Goal: Find contact information: Find contact information

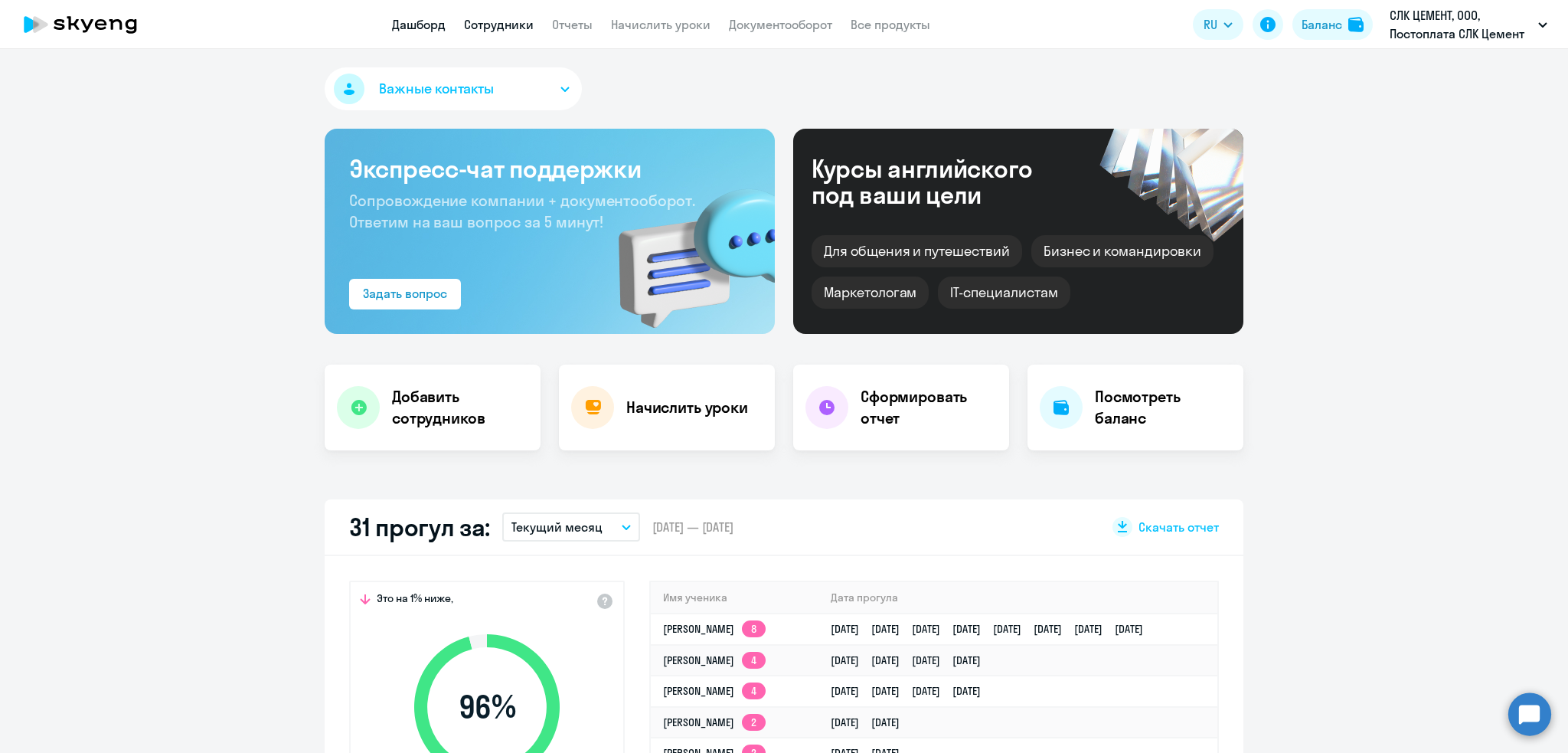
click at [497, 22] on link "Сотрудники" at bounding box center [499, 25] width 70 height 16
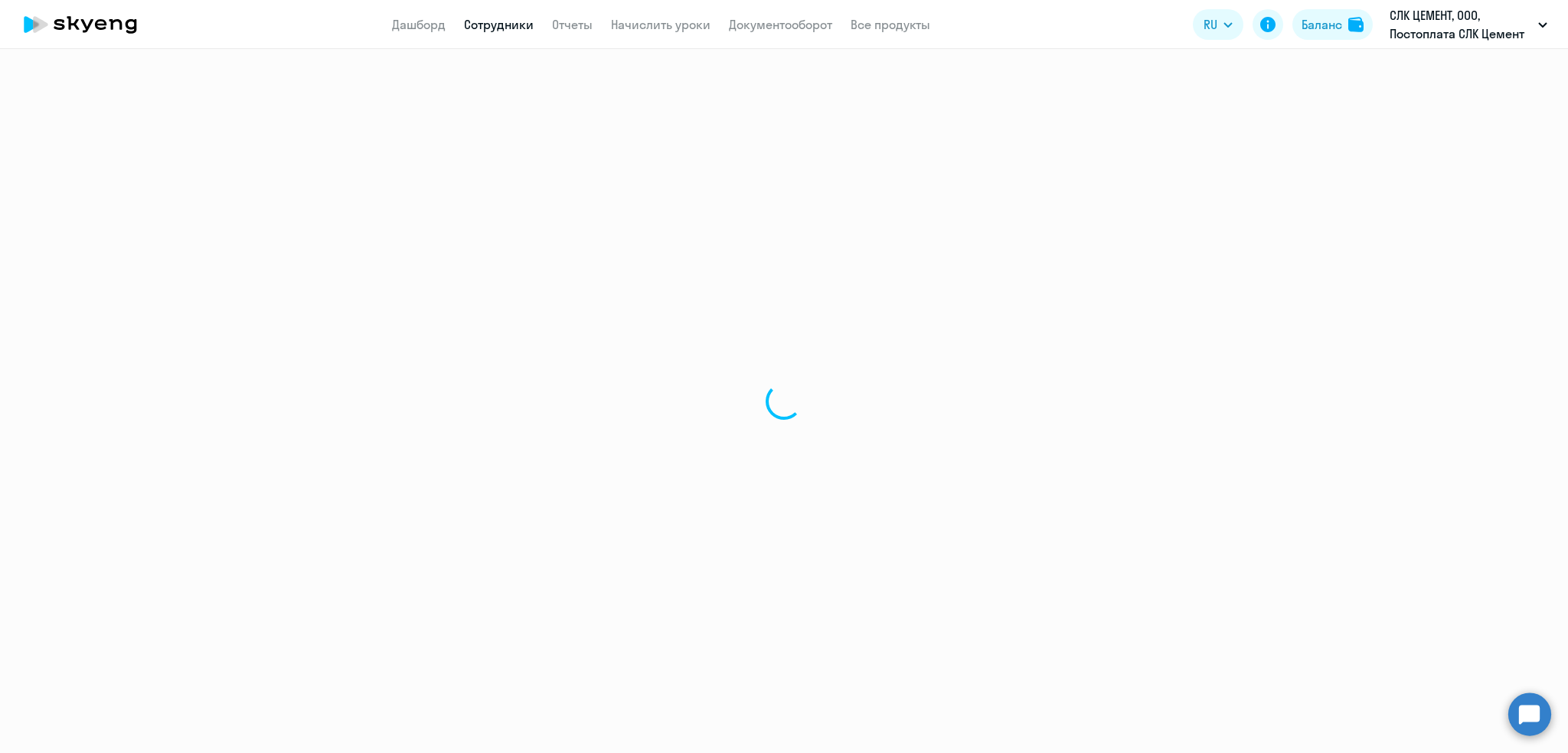
select select "30"
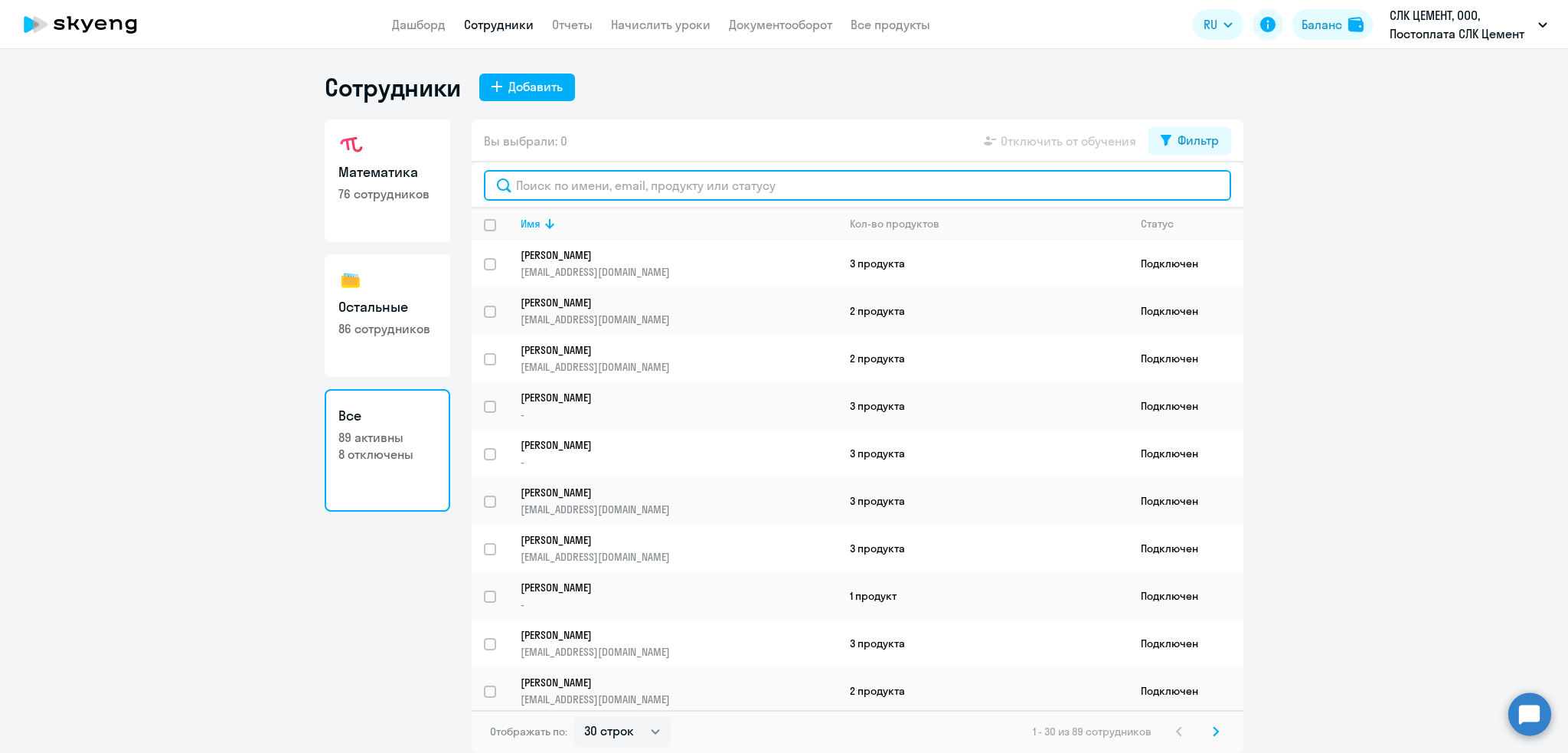
click at [568, 194] on input "text" at bounding box center [858, 185] width 747 height 31
paste input "Неустроева"
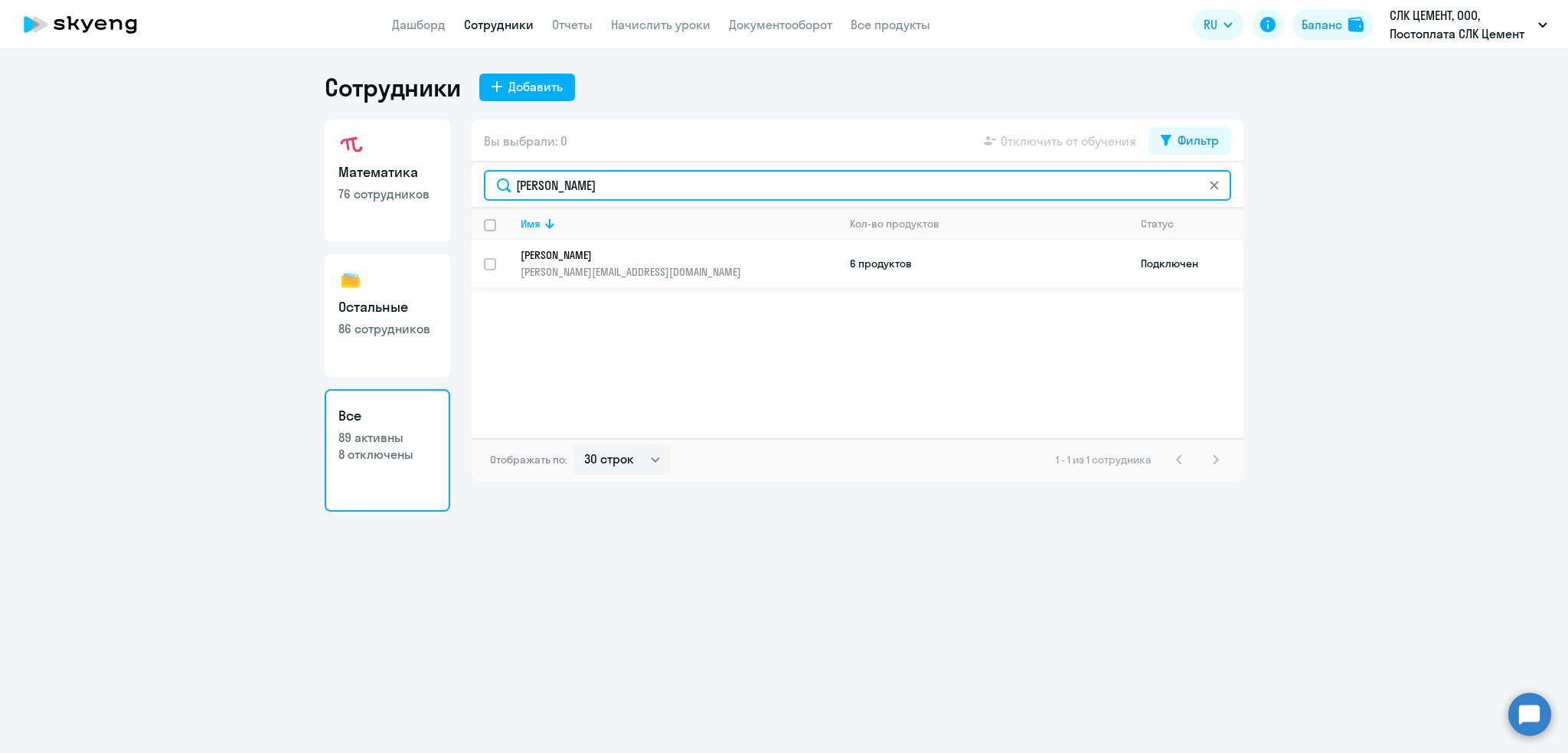
type input "Неустроева"
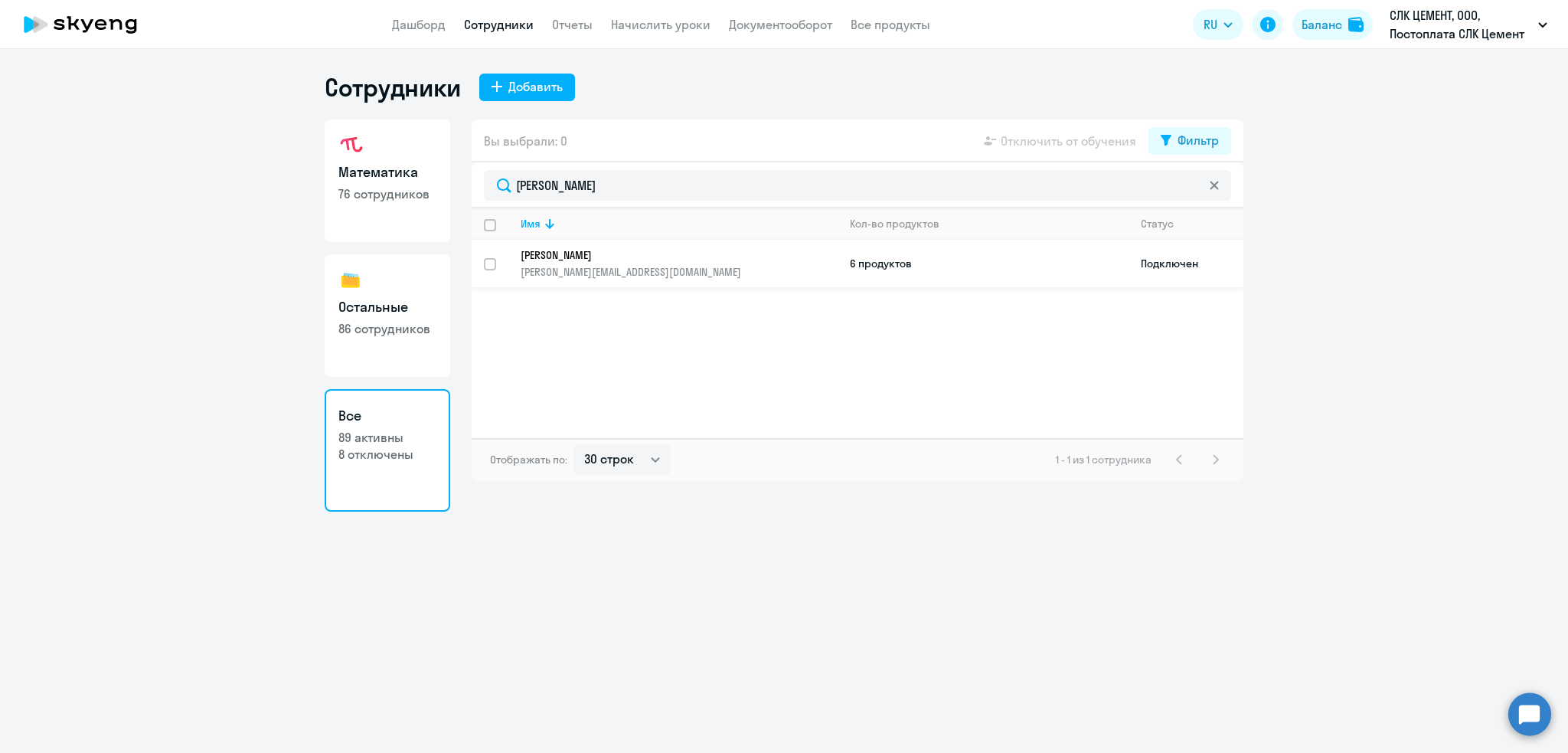
click at [609, 265] on p "irina.antonova@slk-cement.com" at bounding box center [679, 272] width 316 height 14
select select "others"
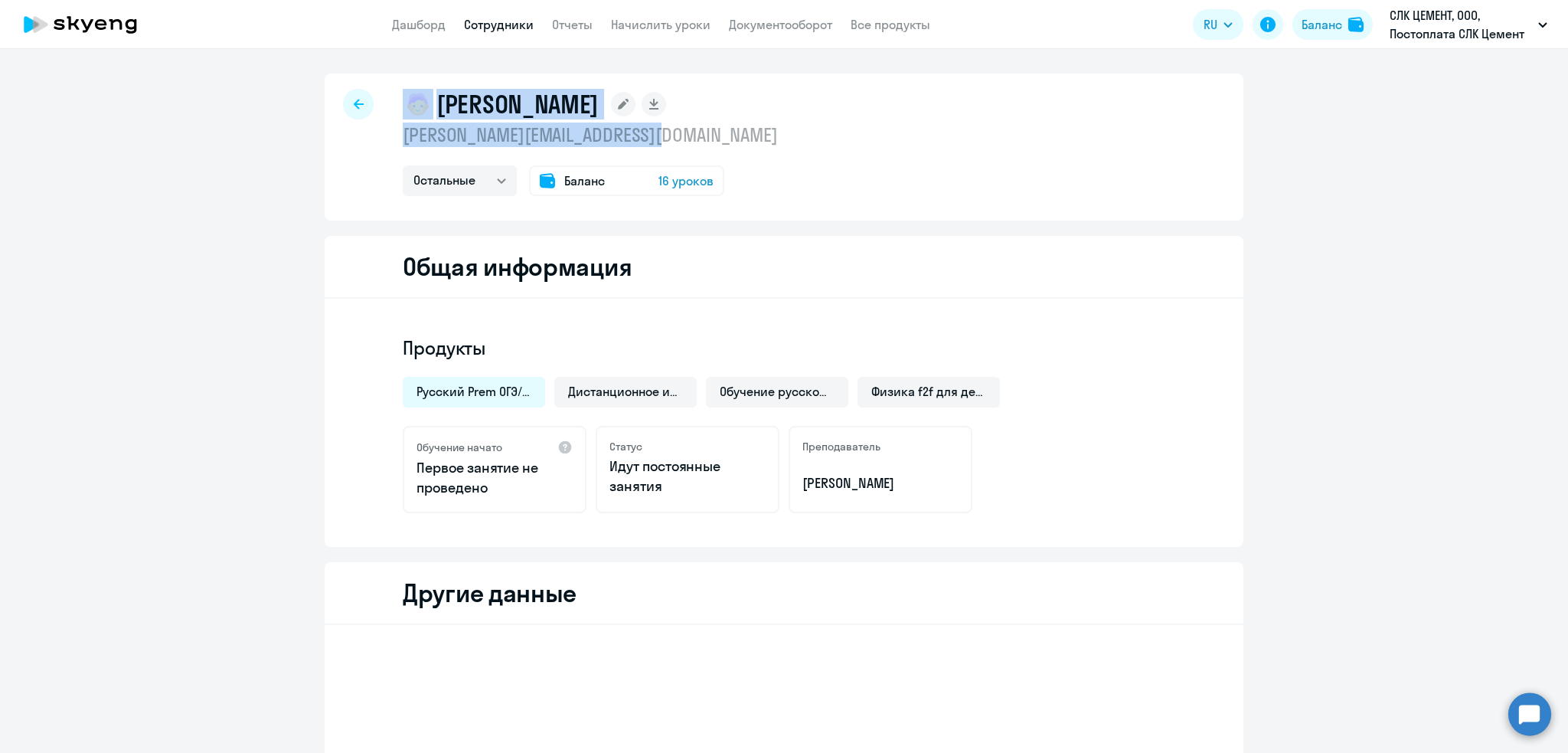
drag, startPoint x: 695, startPoint y: 134, endPoint x: 373, endPoint y: 138, distance: 322.0
click at [373, 138] on div "Неустроева София Дмитриевна irina.antonova@slk-cement.com Остальные Математика …" at bounding box center [784, 146] width 919 height 147
drag, startPoint x: 430, startPoint y: 136, endPoint x: 397, endPoint y: 133, distance: 33.1
click at [403, 133] on p "irina.antonova@slk-cement.com" at bounding box center [591, 134] width 375 height 24
click at [403, 129] on p "irina.antonova@slk-cement.com" at bounding box center [591, 134] width 375 height 24
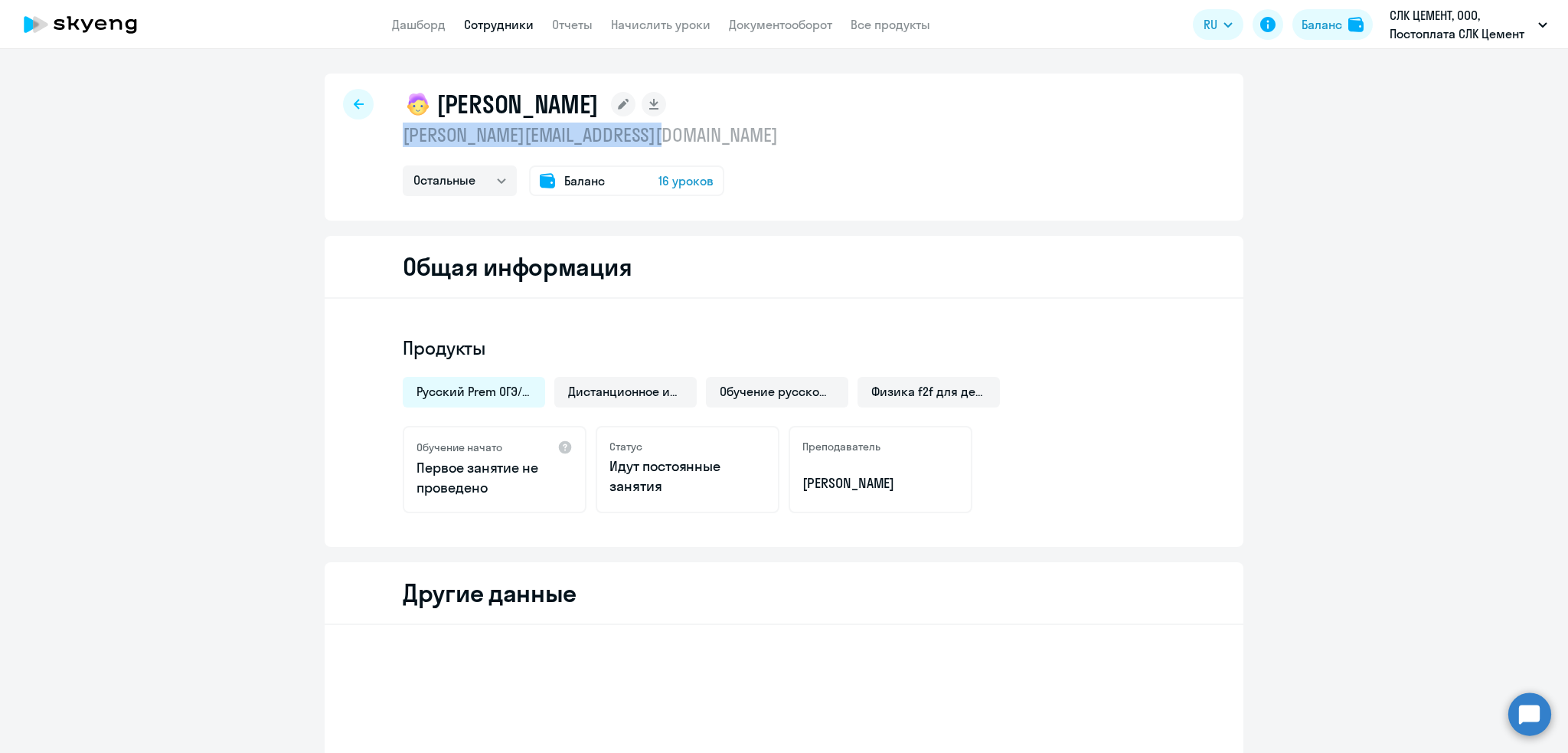
drag, startPoint x: 395, startPoint y: 132, endPoint x: 658, endPoint y: 134, distance: 263.0
click at [658, 134] on p "irina.antonova@slk-cement.com" at bounding box center [591, 134] width 375 height 24
copy p "irina.antonova@slk-cement.com"
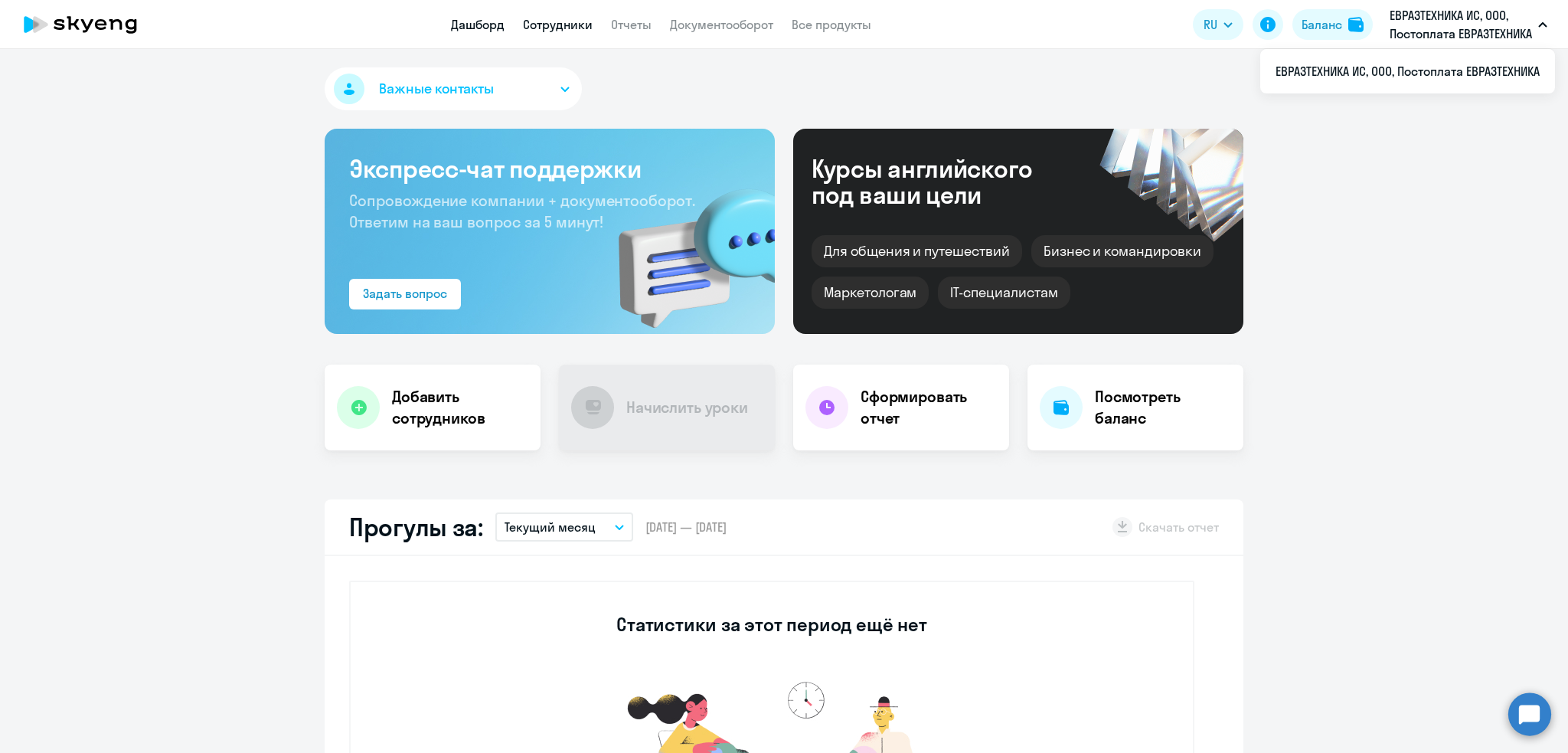
click at [554, 25] on link "Сотрудники" at bounding box center [557, 25] width 70 height 16
select select "30"
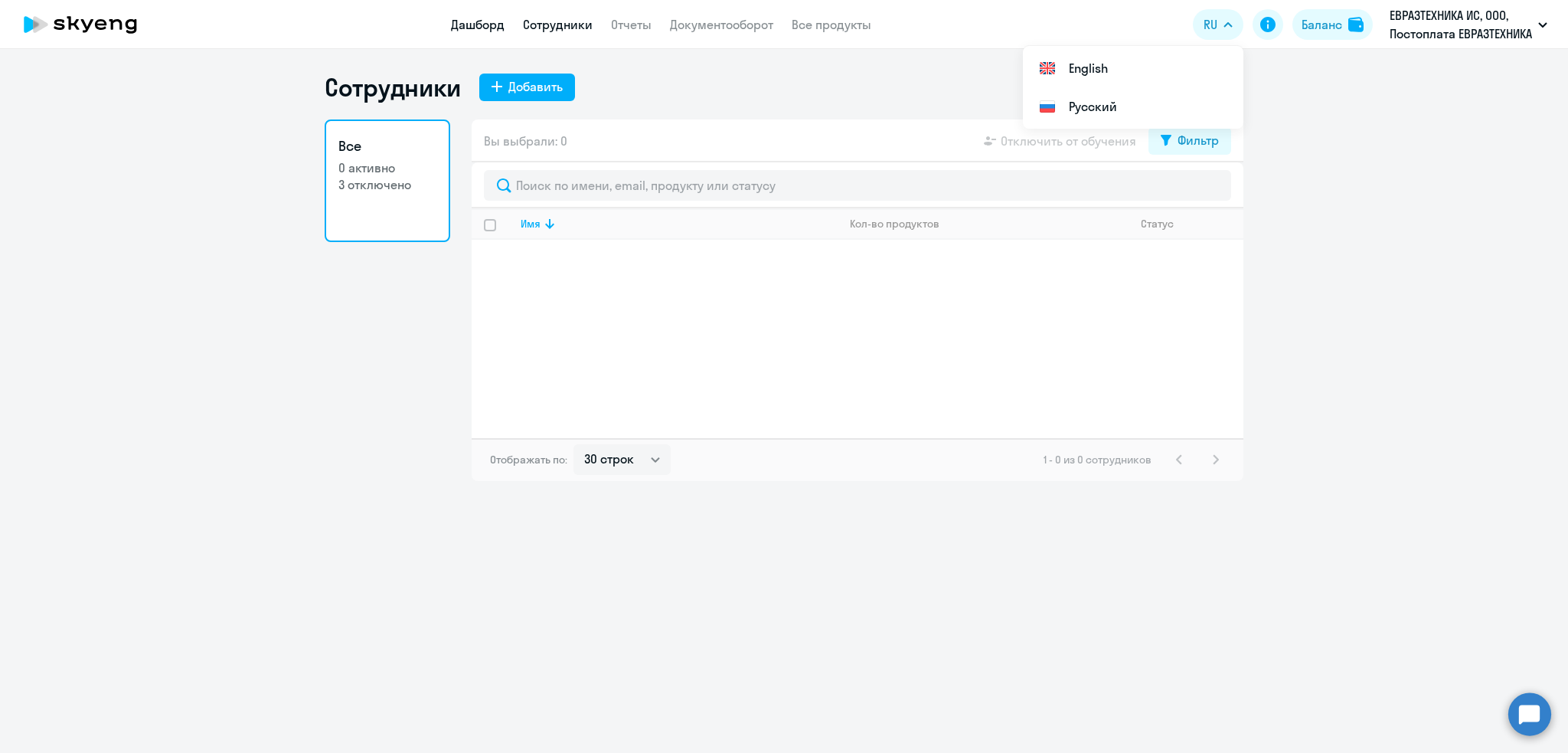
click at [499, 24] on link "Дашборд" at bounding box center [478, 25] width 53 height 16
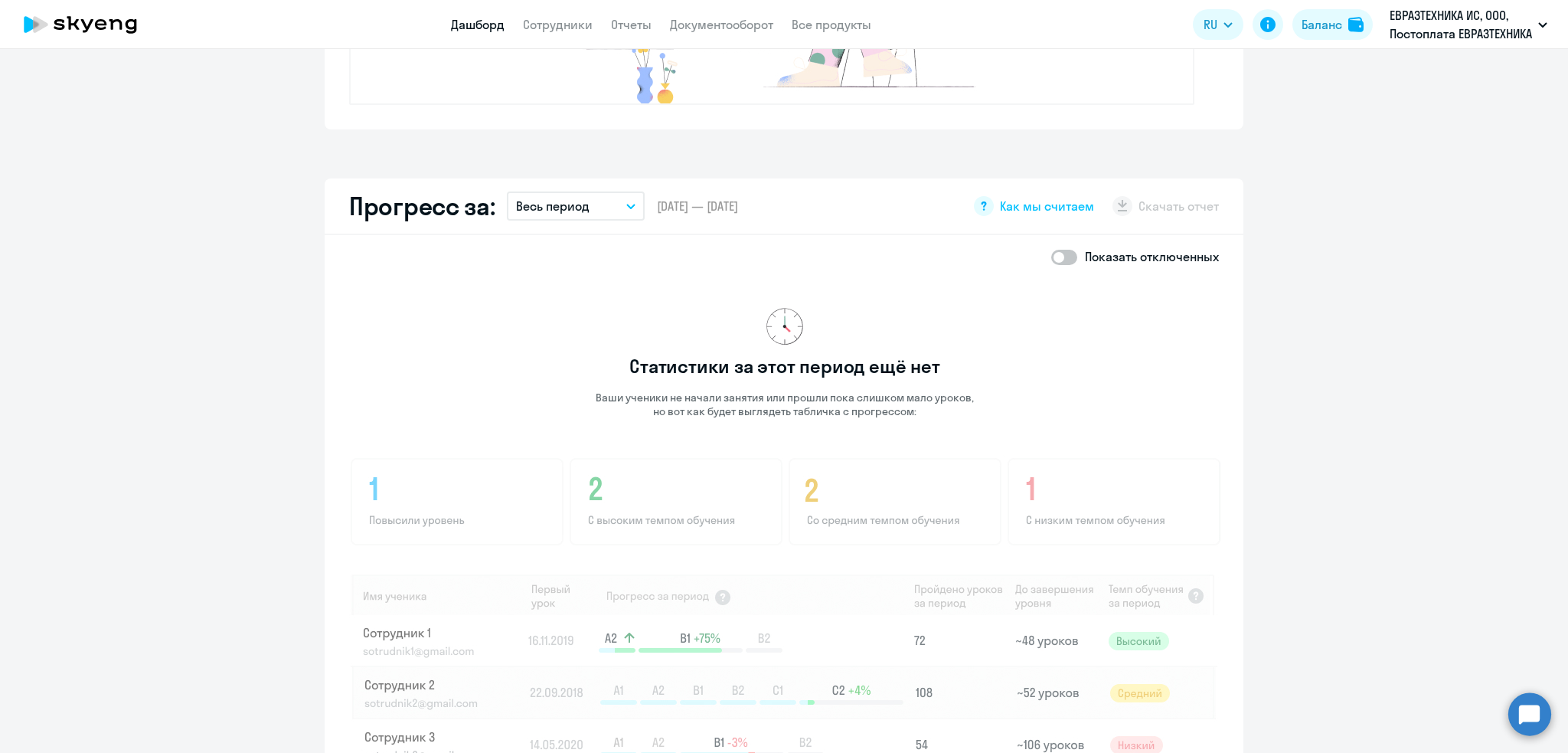
scroll to position [729, 0]
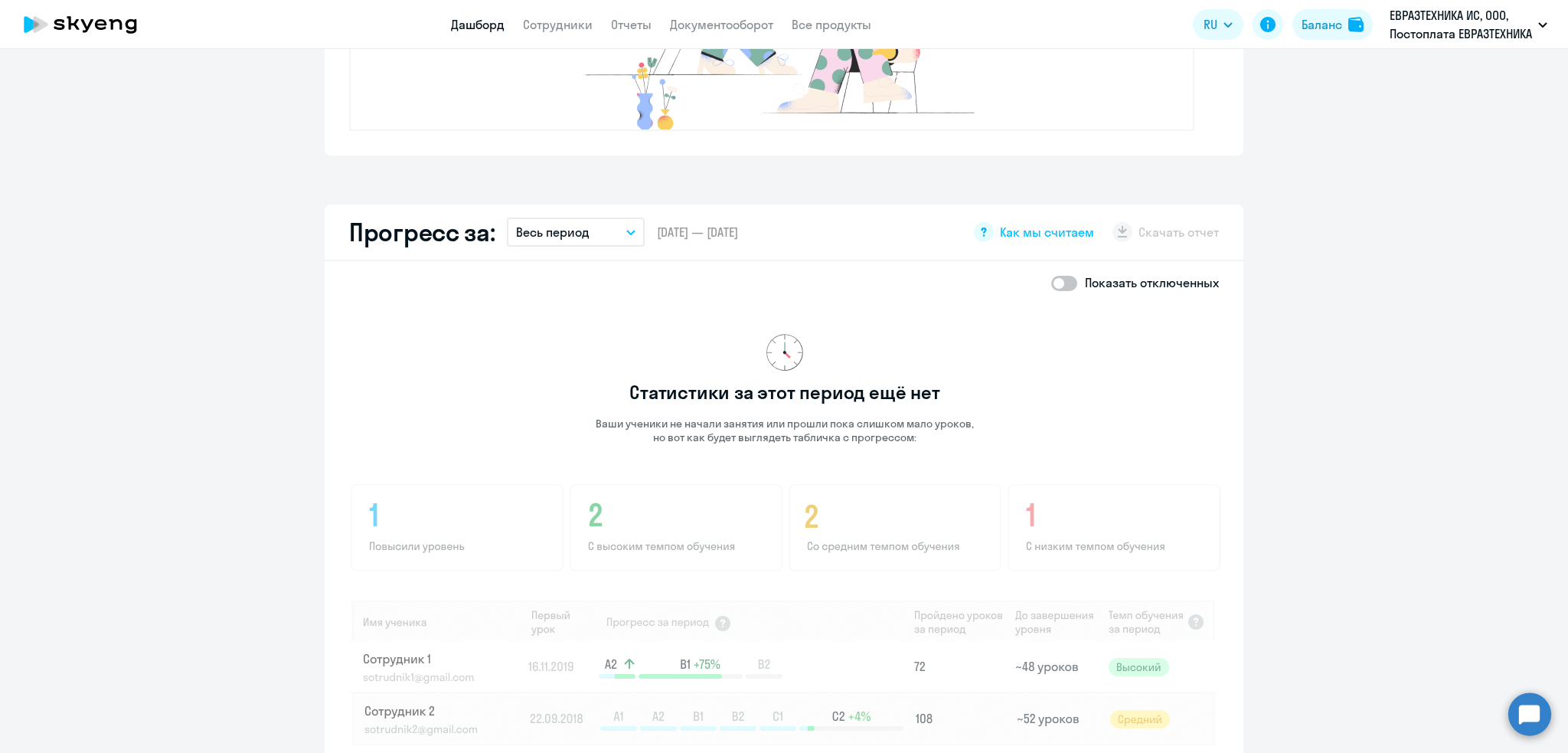
click at [1051, 280] on span at bounding box center [1064, 283] width 26 height 16
click at [1050, 283] on input "checkbox" at bounding box center [1050, 283] width 1 height 1
checkbox input "true"
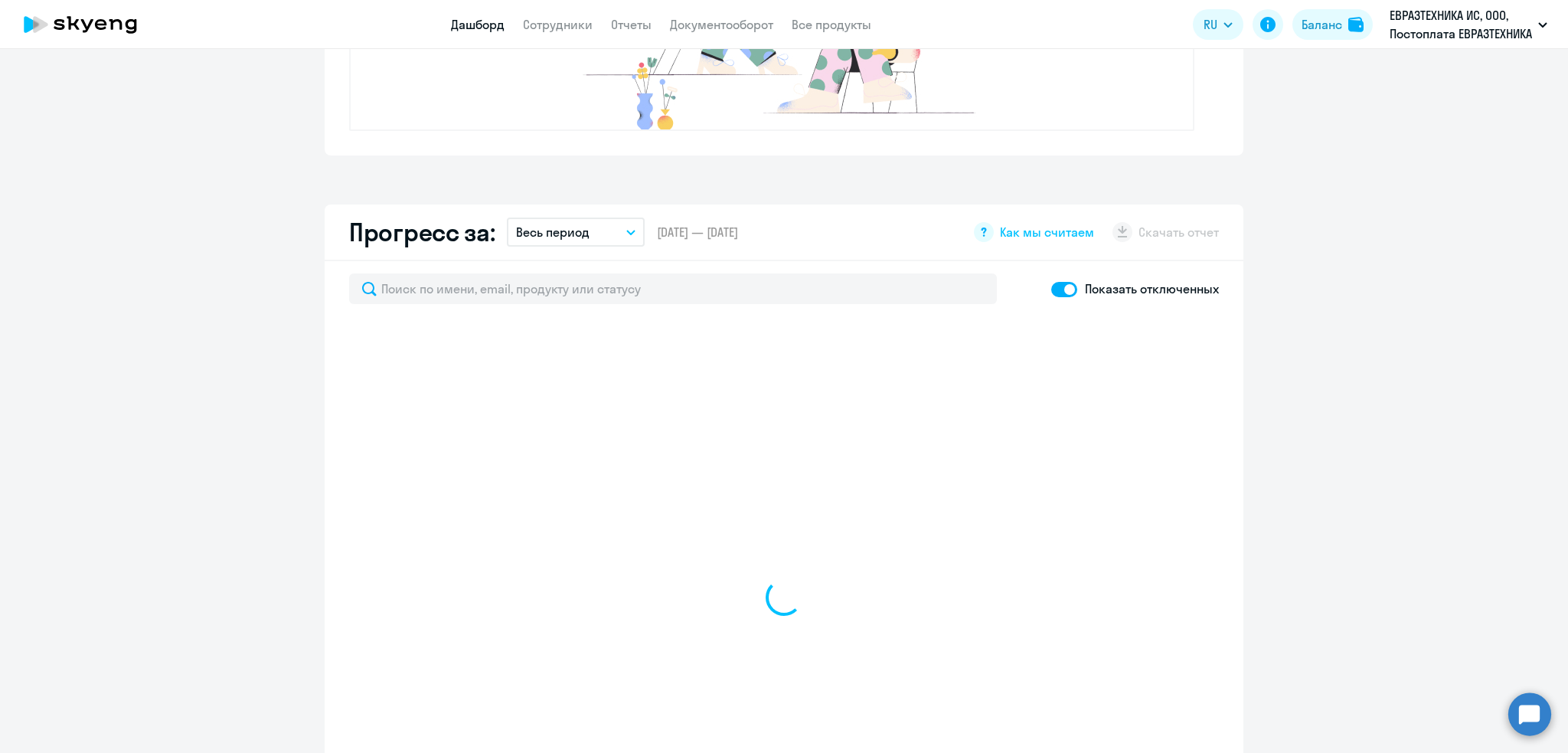
select select "30"
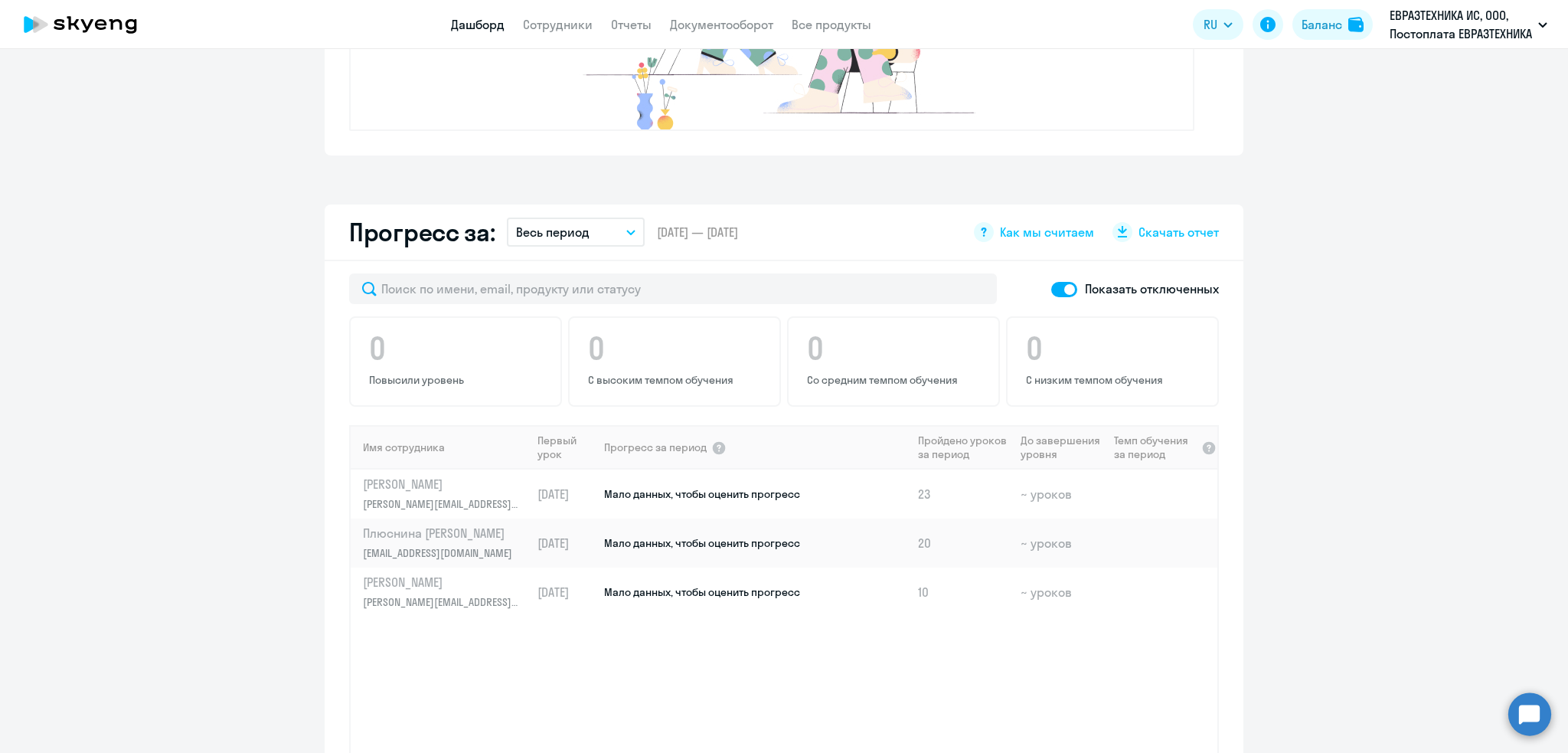
scroll to position [0, 0]
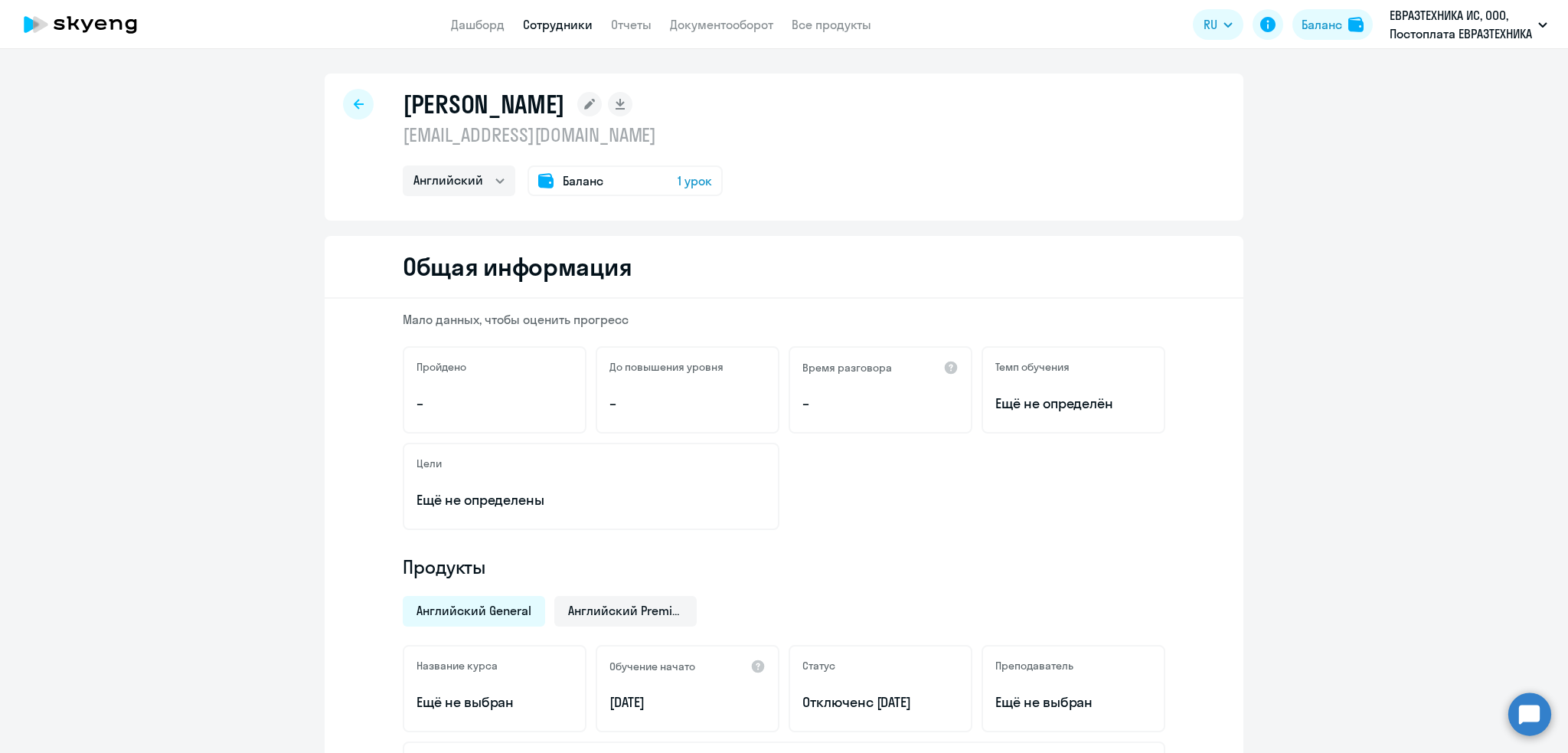
select select "english"
drag, startPoint x: 642, startPoint y: 136, endPoint x: 398, endPoint y: 137, distance: 244.0
click at [403, 137] on p "[EMAIL_ADDRESS][DOMAIN_NAME]" at bounding box center [563, 134] width 320 height 24
copy p "anna.ivanova2@evraz.com"
select select "english"
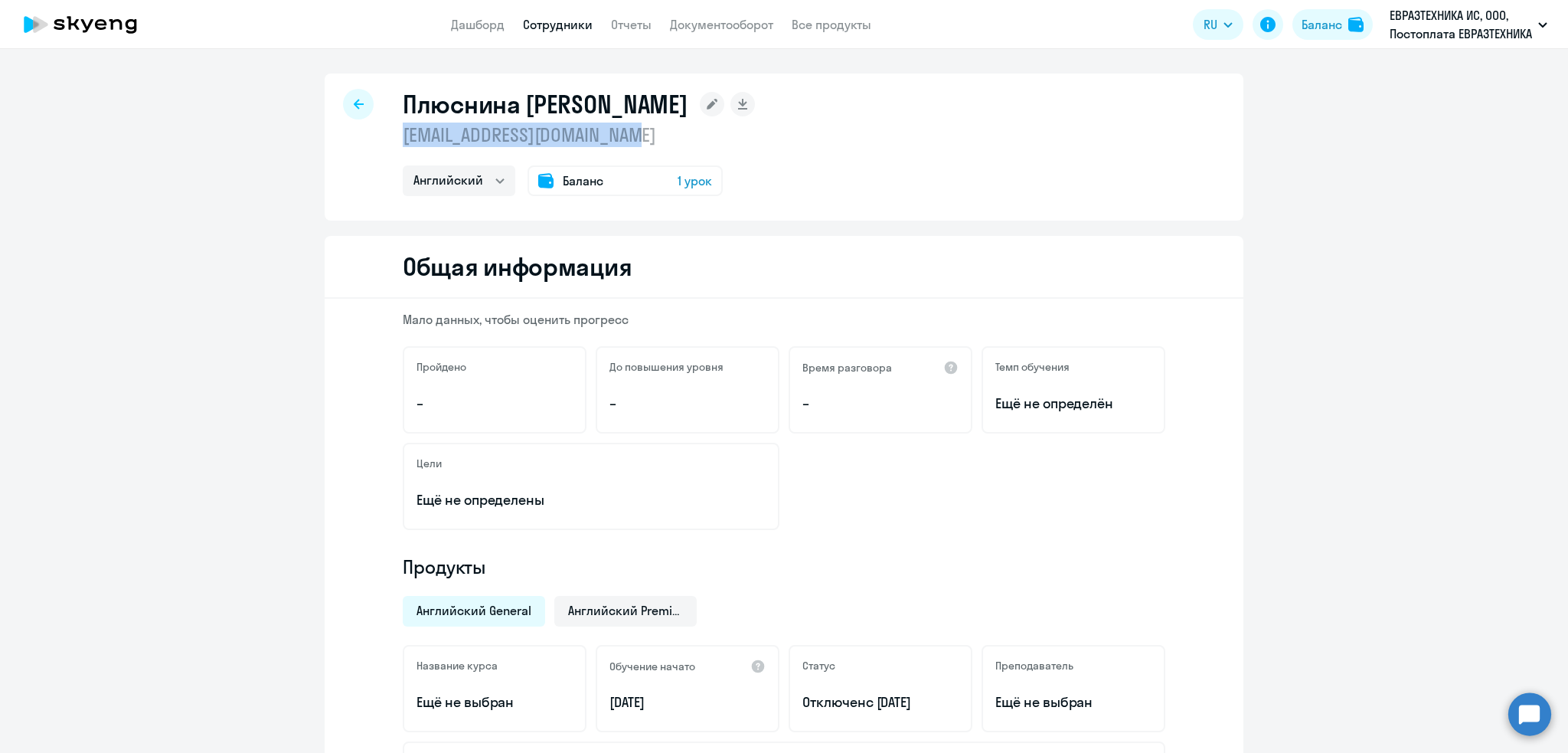
drag, startPoint x: 639, startPoint y: 146, endPoint x: 393, endPoint y: 133, distance: 246.3
click at [386, 133] on div "Плюснина Олеся olesya.plyusnina@evraz.com Английский Баланс 1 урок" at bounding box center [784, 146] width 919 height 147
copy p "olesya.plyusnina@evraz.com"
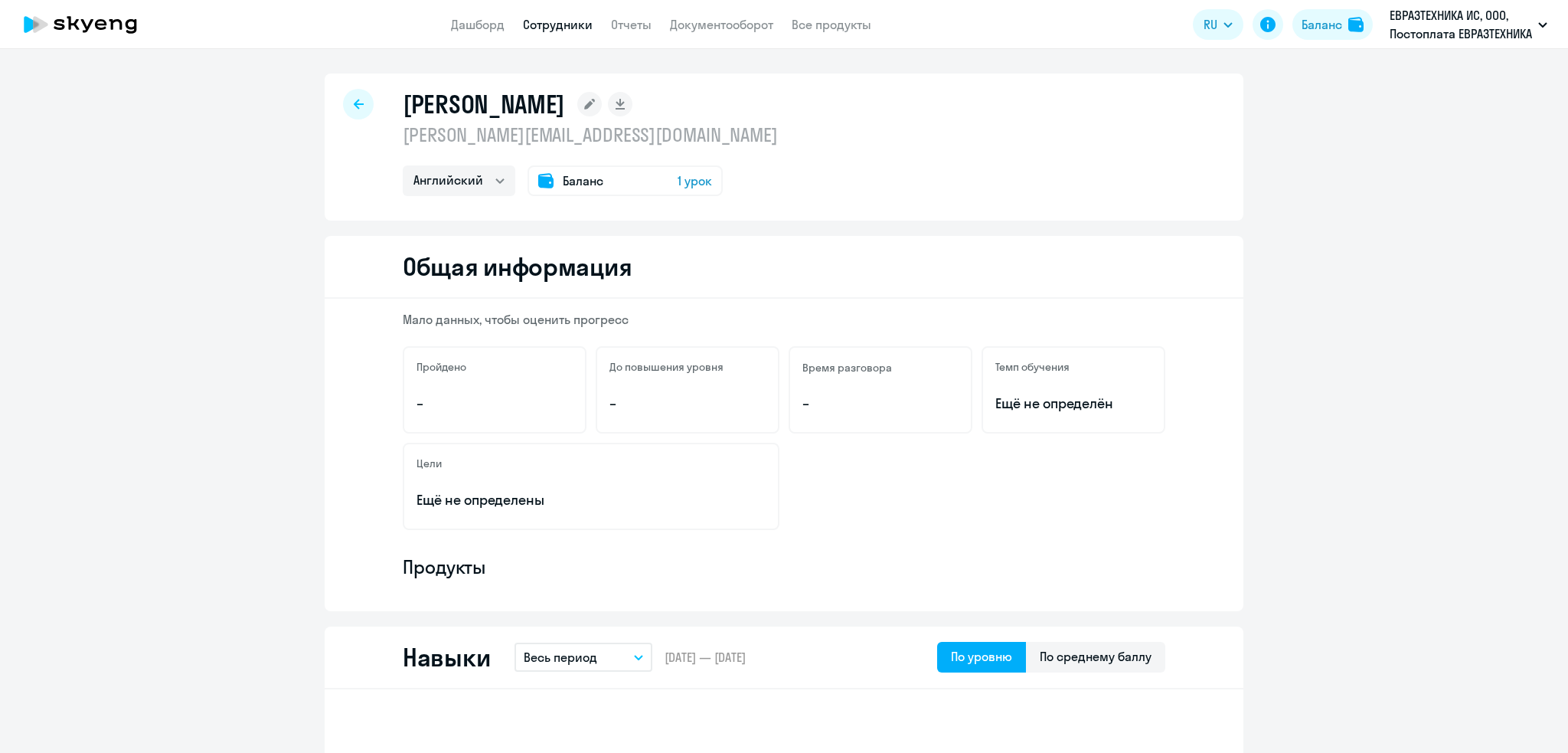
select select "english"
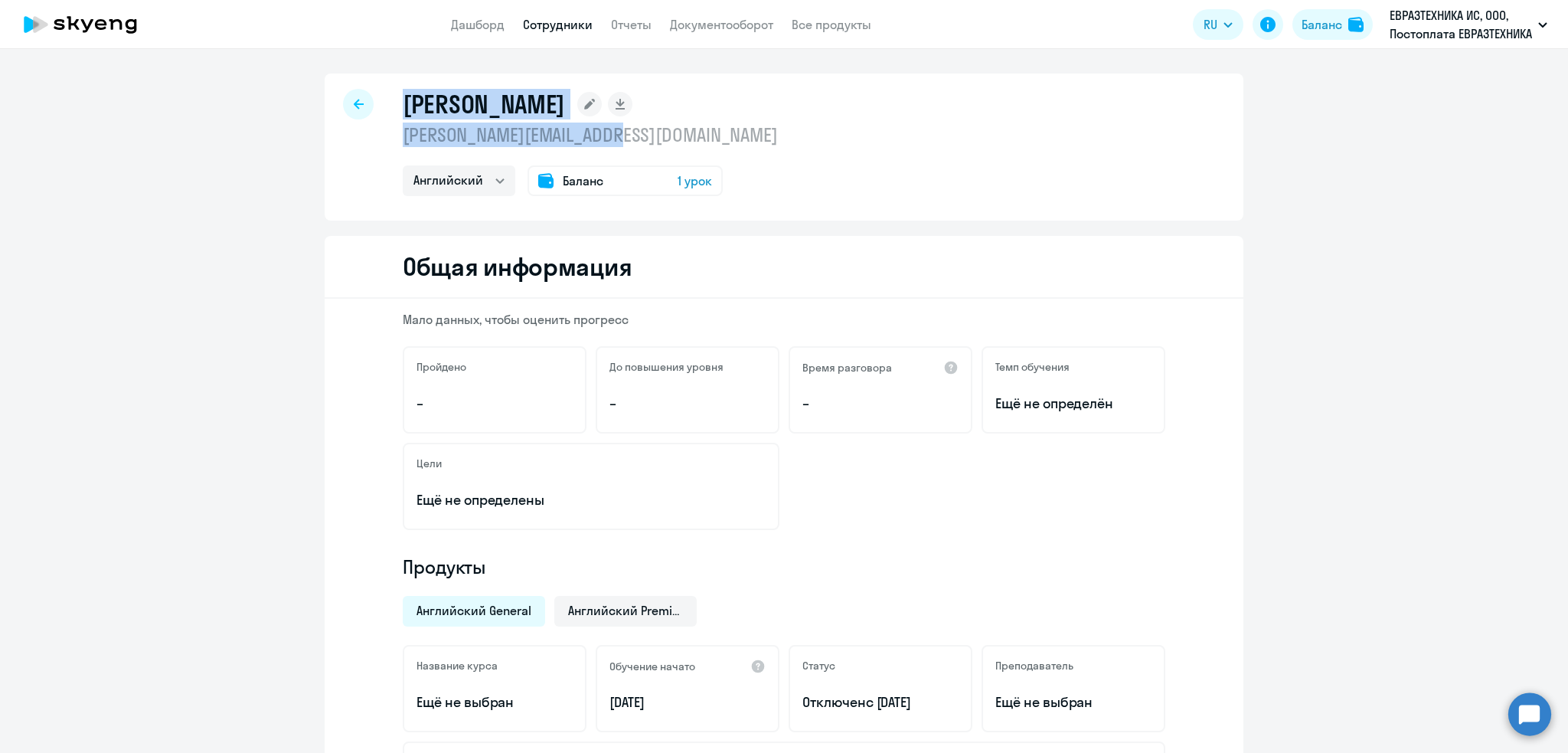
drag, startPoint x: 644, startPoint y: 140, endPoint x: 328, endPoint y: 139, distance: 316.0
click at [328, 139] on div "[PERSON_NAME] [PERSON_NAME][EMAIL_ADDRESS][DOMAIN_NAME] Английский Баланс 1 урок" at bounding box center [784, 146] width 919 height 147
click at [456, 134] on p "[PERSON_NAME][EMAIL_ADDRESS][DOMAIN_NAME]" at bounding box center [591, 134] width 375 height 24
drag, startPoint x: 394, startPoint y: 134, endPoint x: 623, endPoint y: 134, distance: 229.0
click at [623, 134] on p "irina.trosheva@evraz.com" at bounding box center [591, 134] width 375 height 24
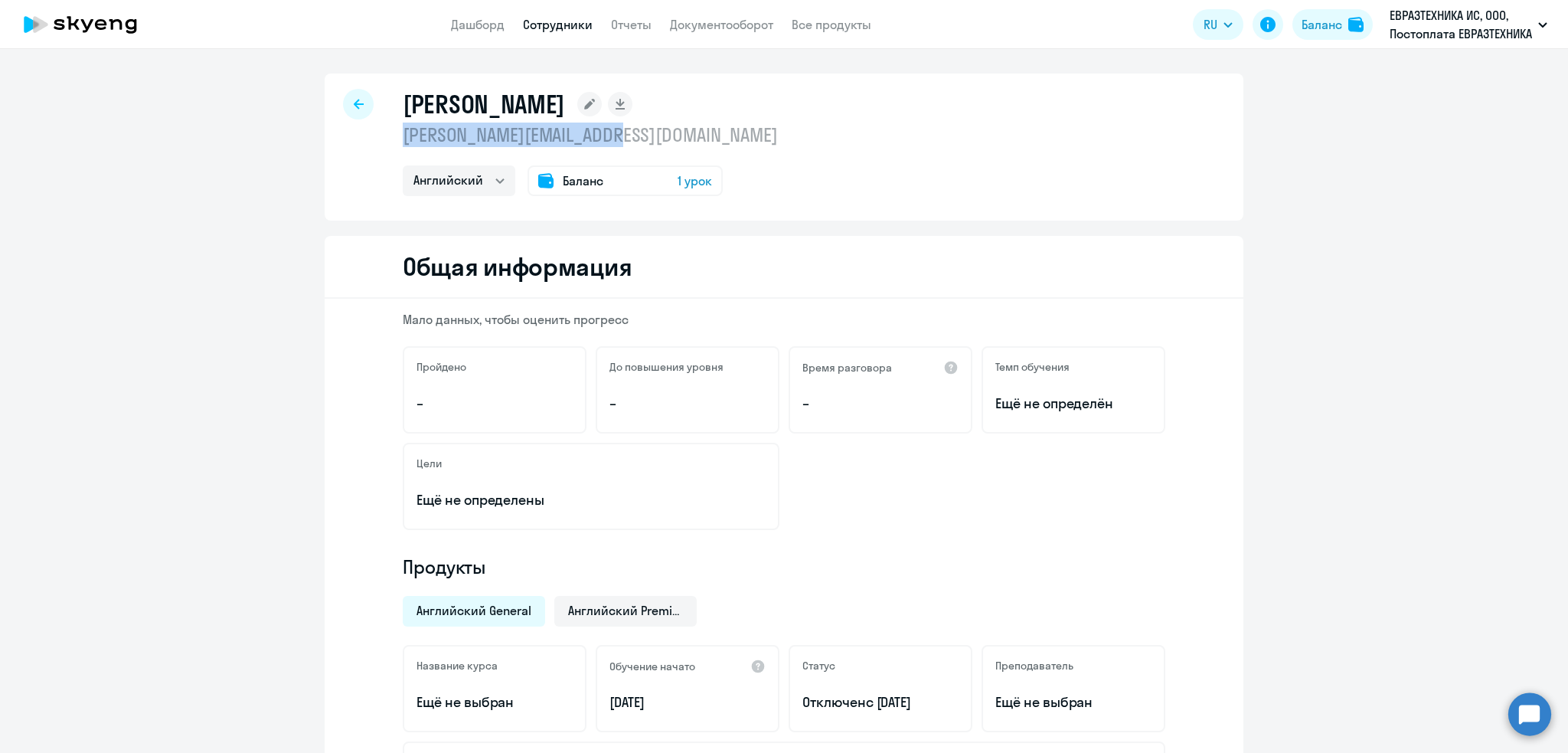
copy p "irina.trosheva@evraz.com"
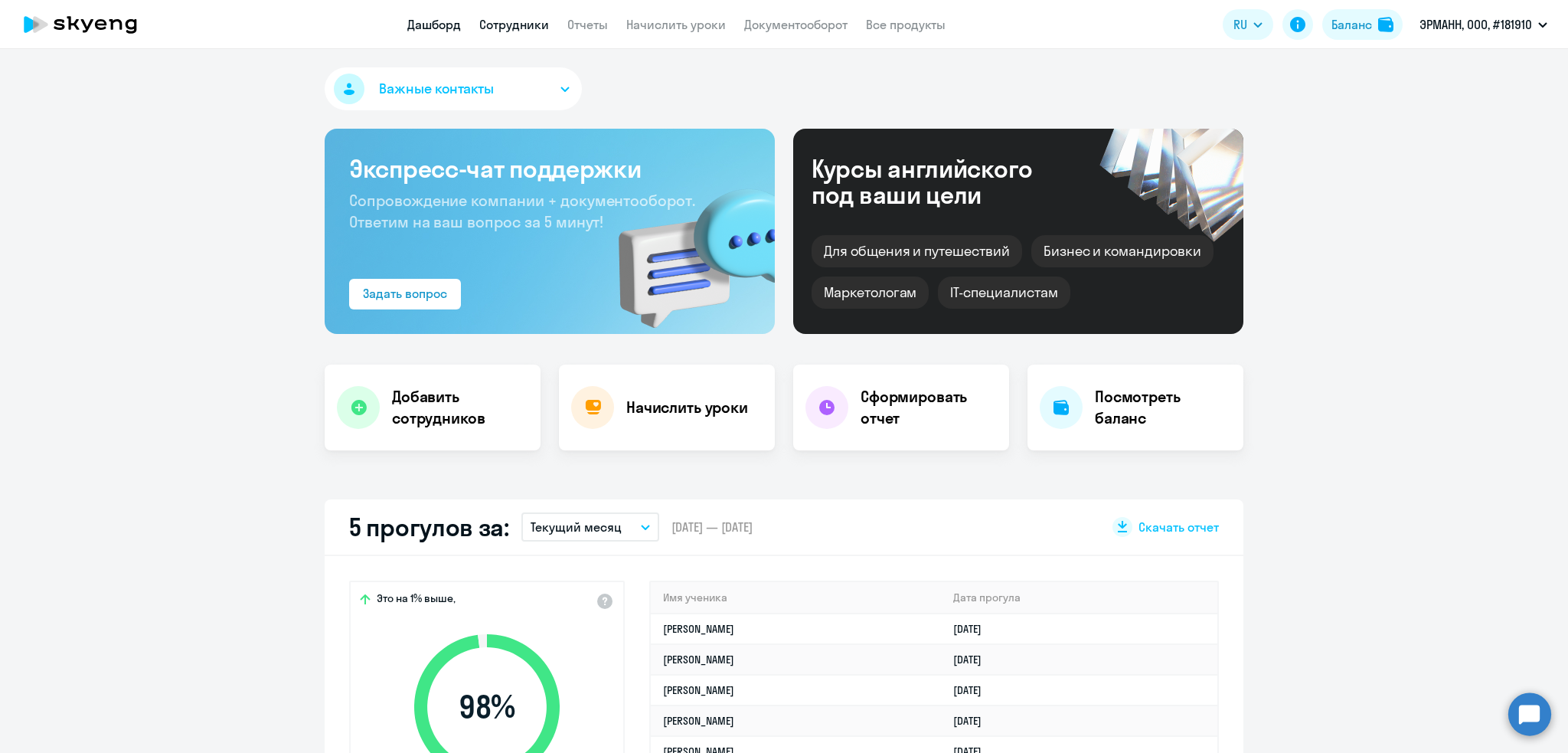
click at [525, 18] on link "Сотрудники" at bounding box center [514, 25] width 70 height 16
select select "30"
